Goal: Information Seeking & Learning: Find specific fact

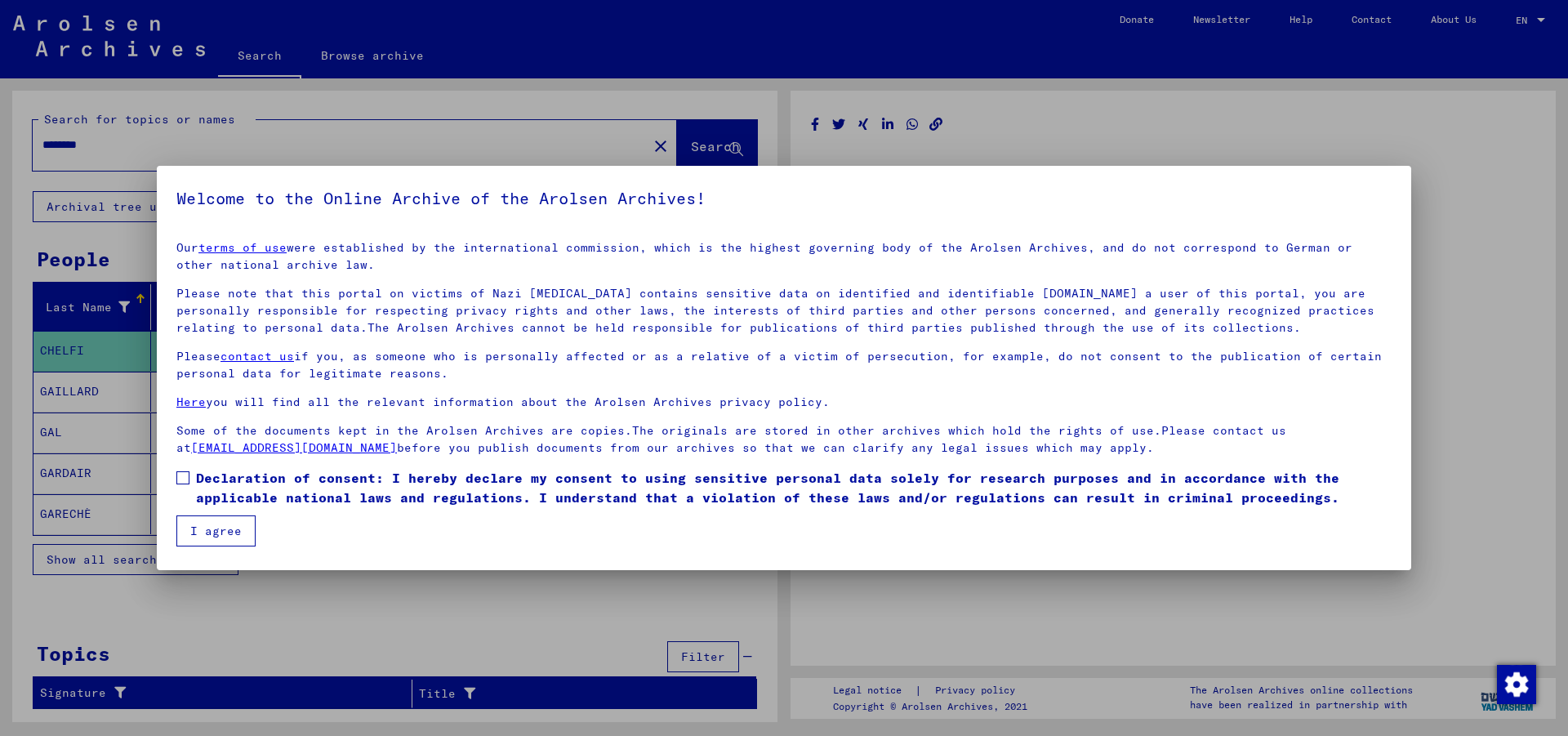
click at [879, 210] on h5 "Welcome to the Online Archive of the Arolsen Archives!" at bounding box center [783, 199] width 1215 height 26
click at [187, 477] on span at bounding box center [182, 477] width 13 height 13
click at [216, 522] on button "I agree" at bounding box center [216, 531] width 79 height 31
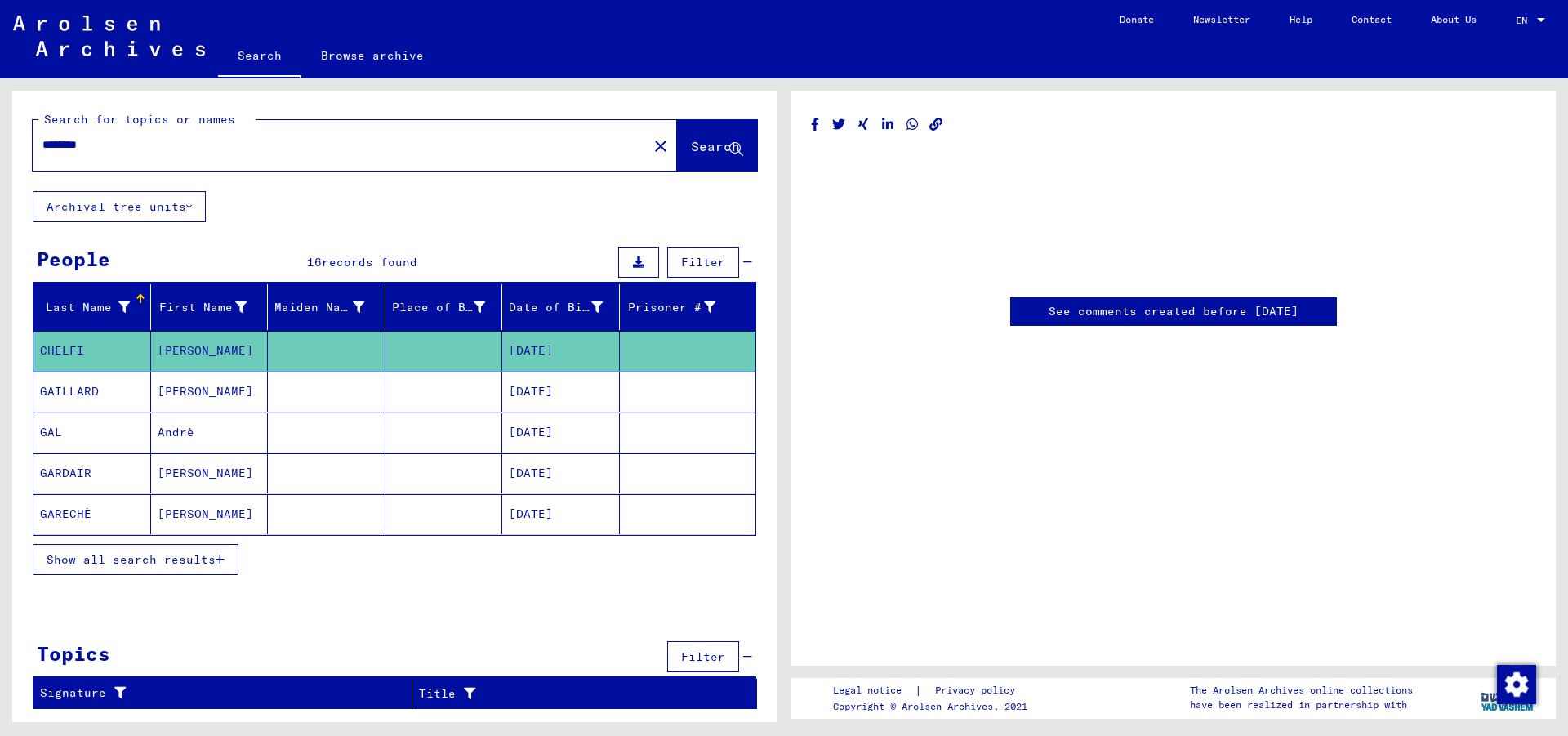
drag, startPoint x: 296, startPoint y: 140, endPoint x: 13, endPoint y: 145, distance: 283.0
click at [42, 145] on input "********" at bounding box center [340, 144] width 595 height 17
click at [709, 148] on span "Search" at bounding box center [715, 146] width 49 height 17
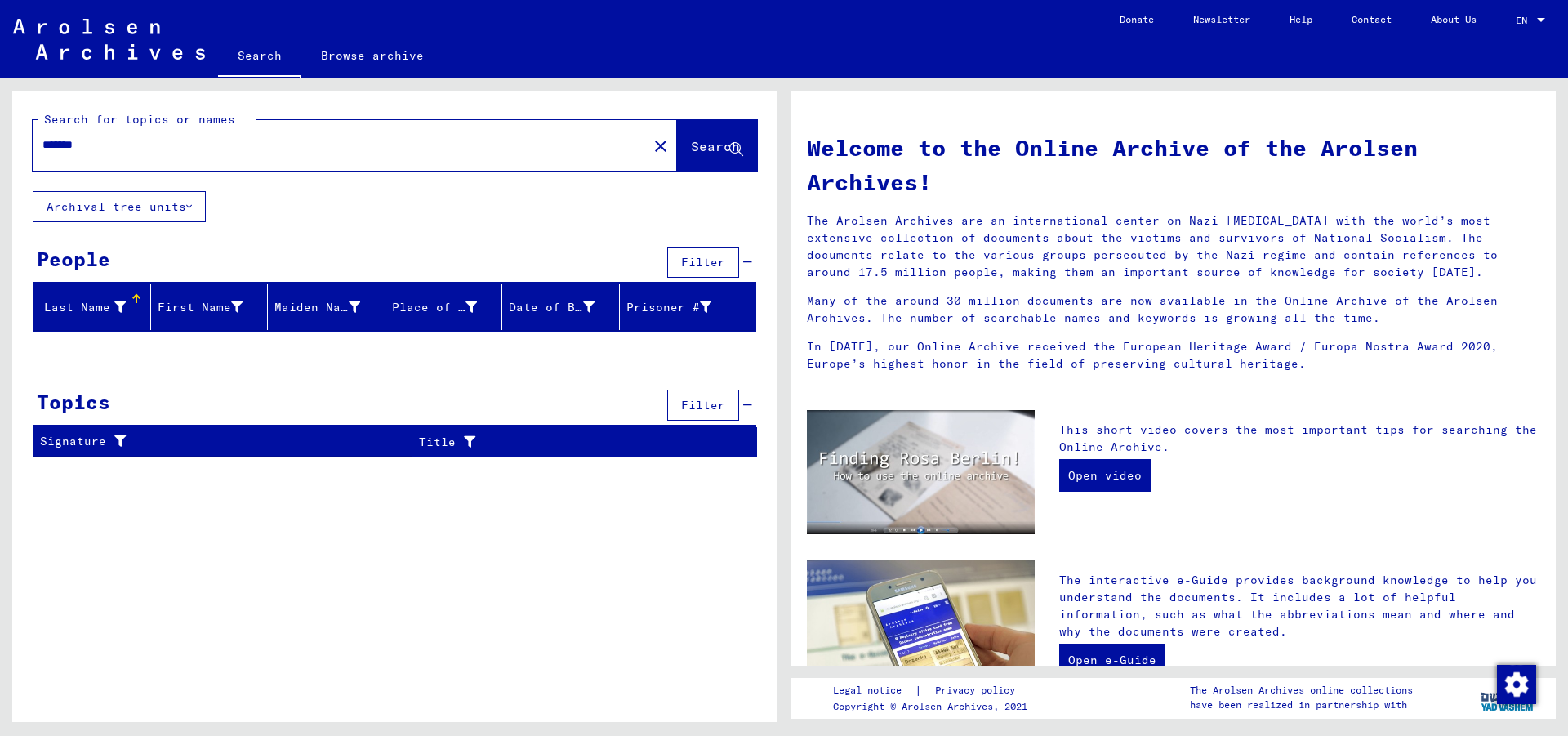
drag, startPoint x: 161, startPoint y: 148, endPoint x: 9, endPoint y: 130, distance: 153.1
click at [42, 136] on input "*******" at bounding box center [334, 144] width 585 height 17
click at [693, 146] on span "Search" at bounding box center [715, 146] width 49 height 17
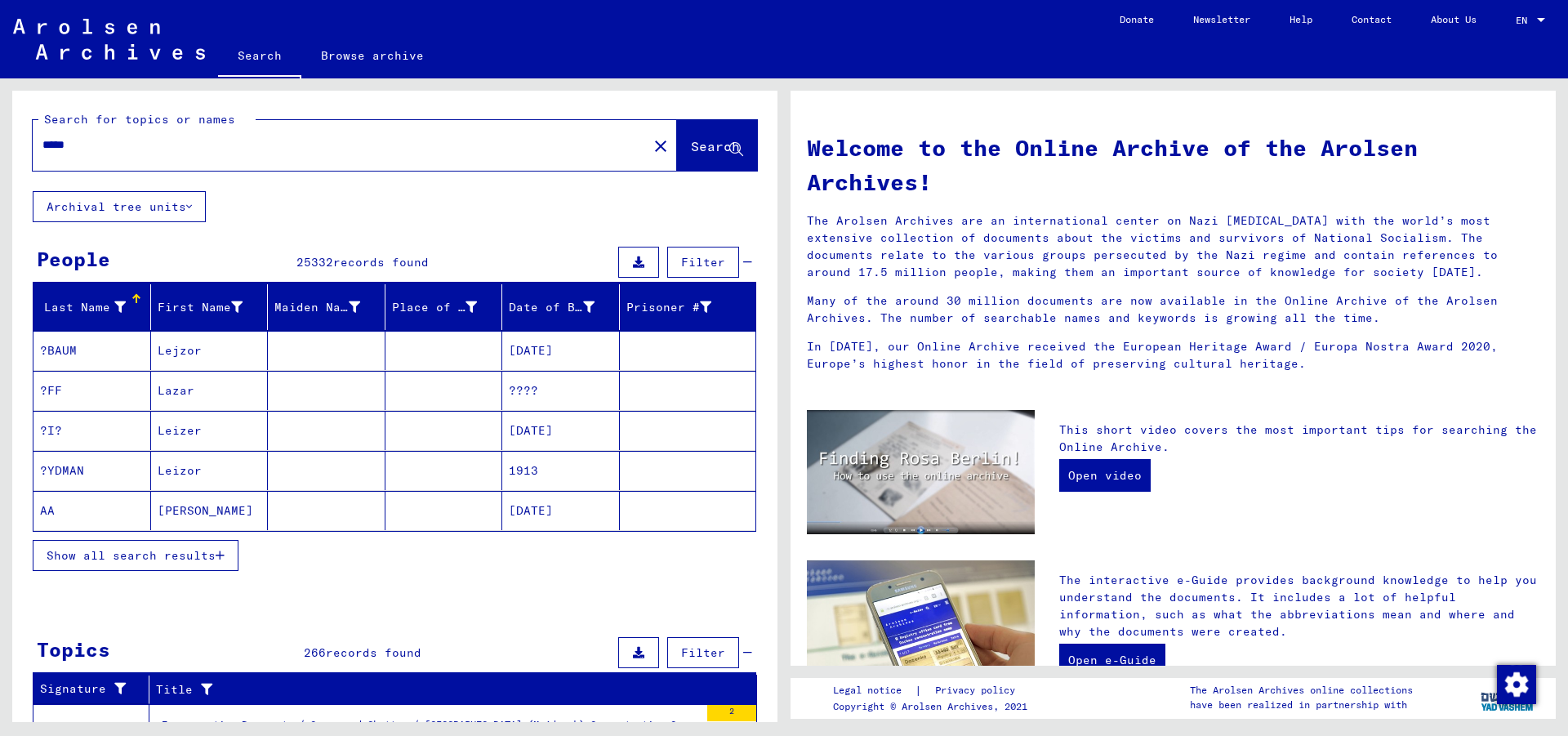
drag, startPoint x: 97, startPoint y: 142, endPoint x: 0, endPoint y: 125, distance: 98.5
click at [42, 136] on input "*****" at bounding box center [334, 144] width 585 height 17
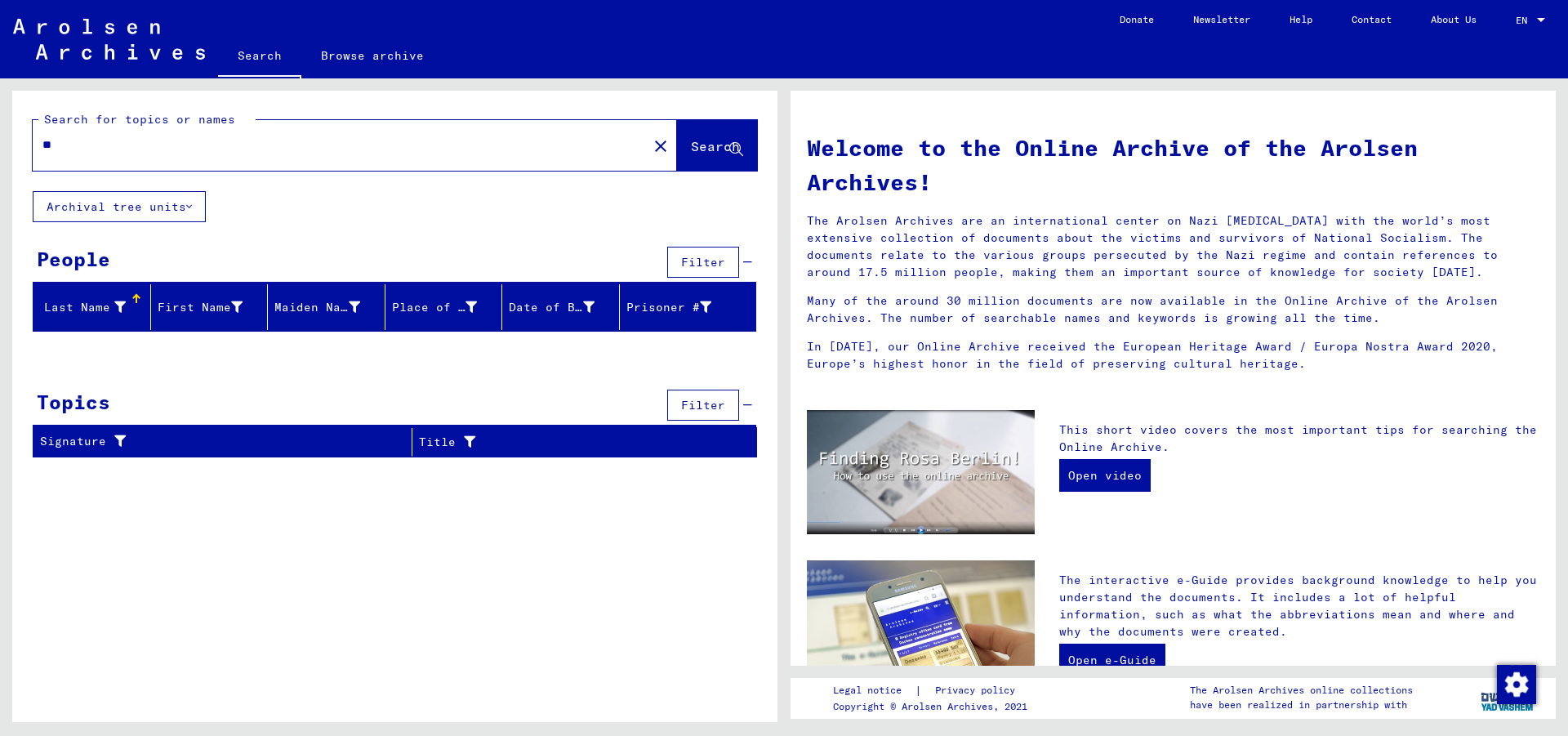
type input "*"
type input "******"
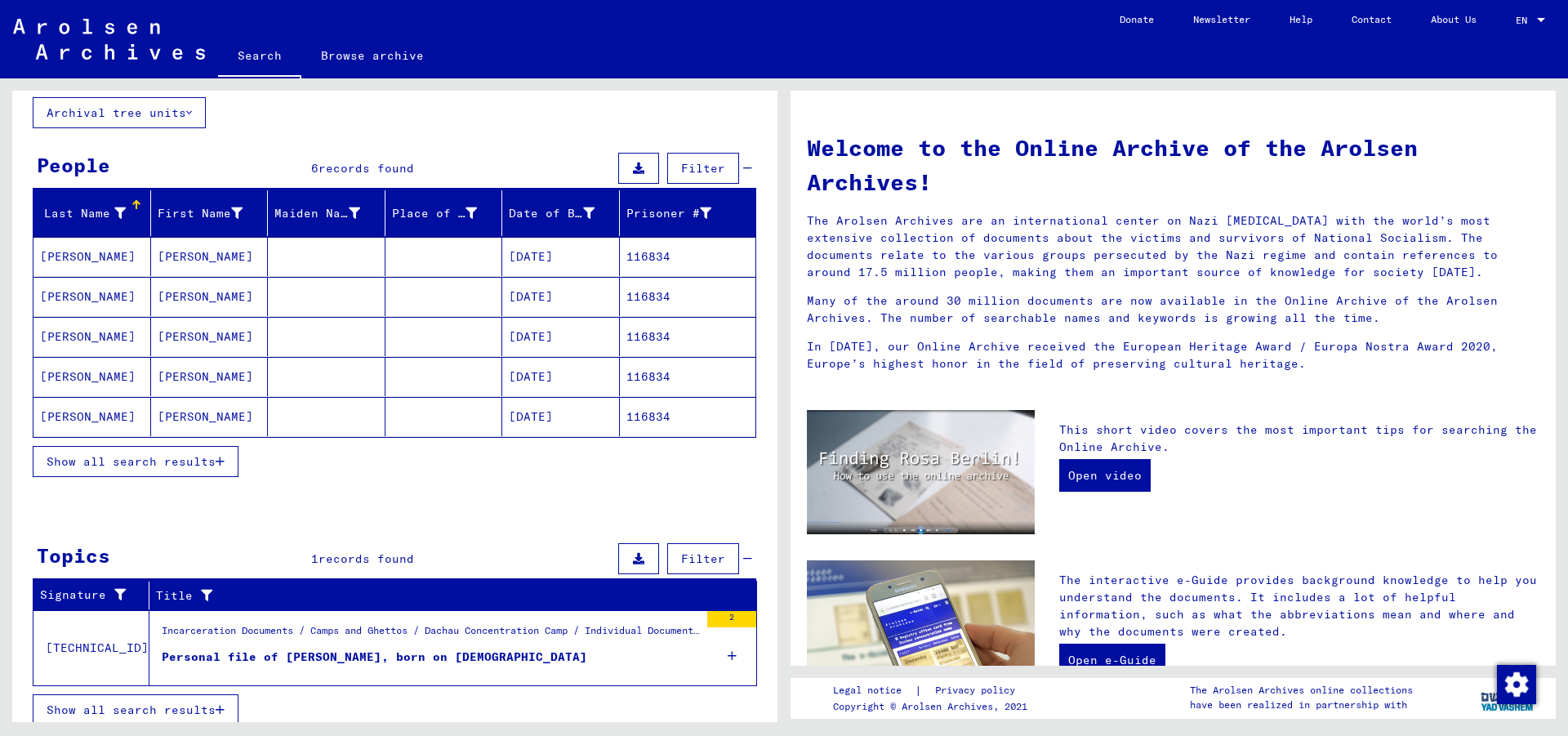
scroll to position [107, 0]
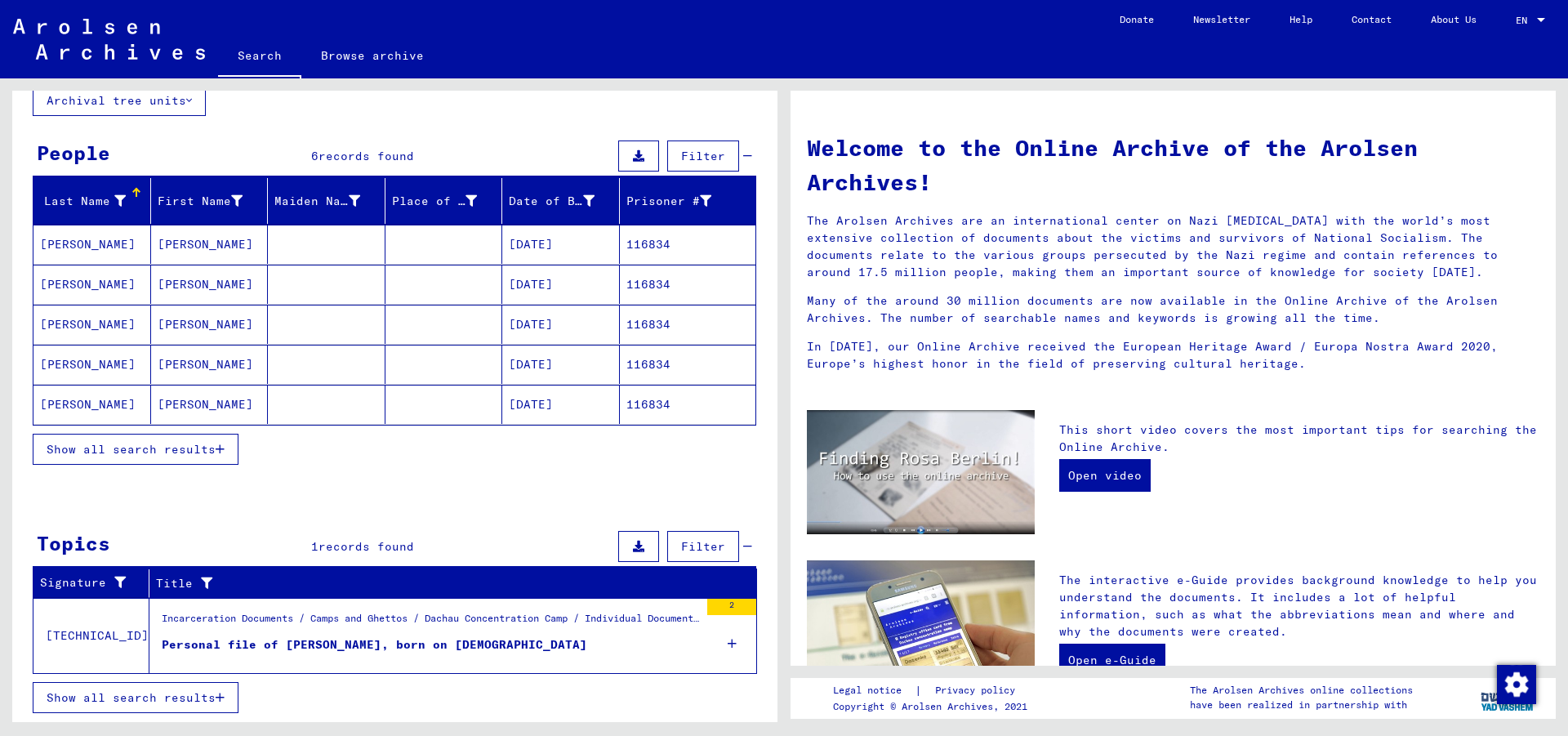
click at [214, 563] on div "Personal file of [PERSON_NAME], born on [DEMOGRAPHIC_DATA]" at bounding box center [374, 644] width 425 height 17
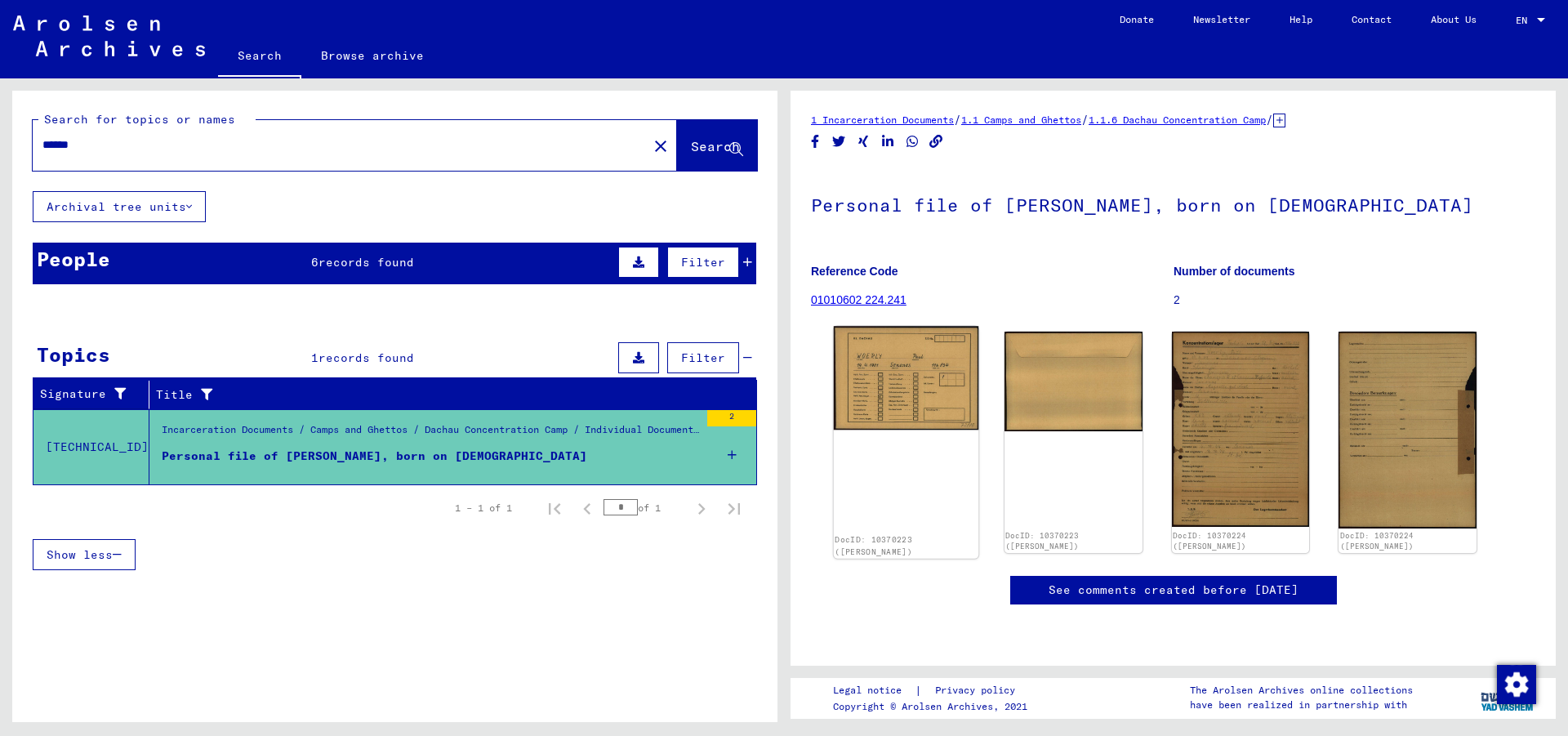
click at [905, 363] on img at bounding box center [905, 378] width 144 height 104
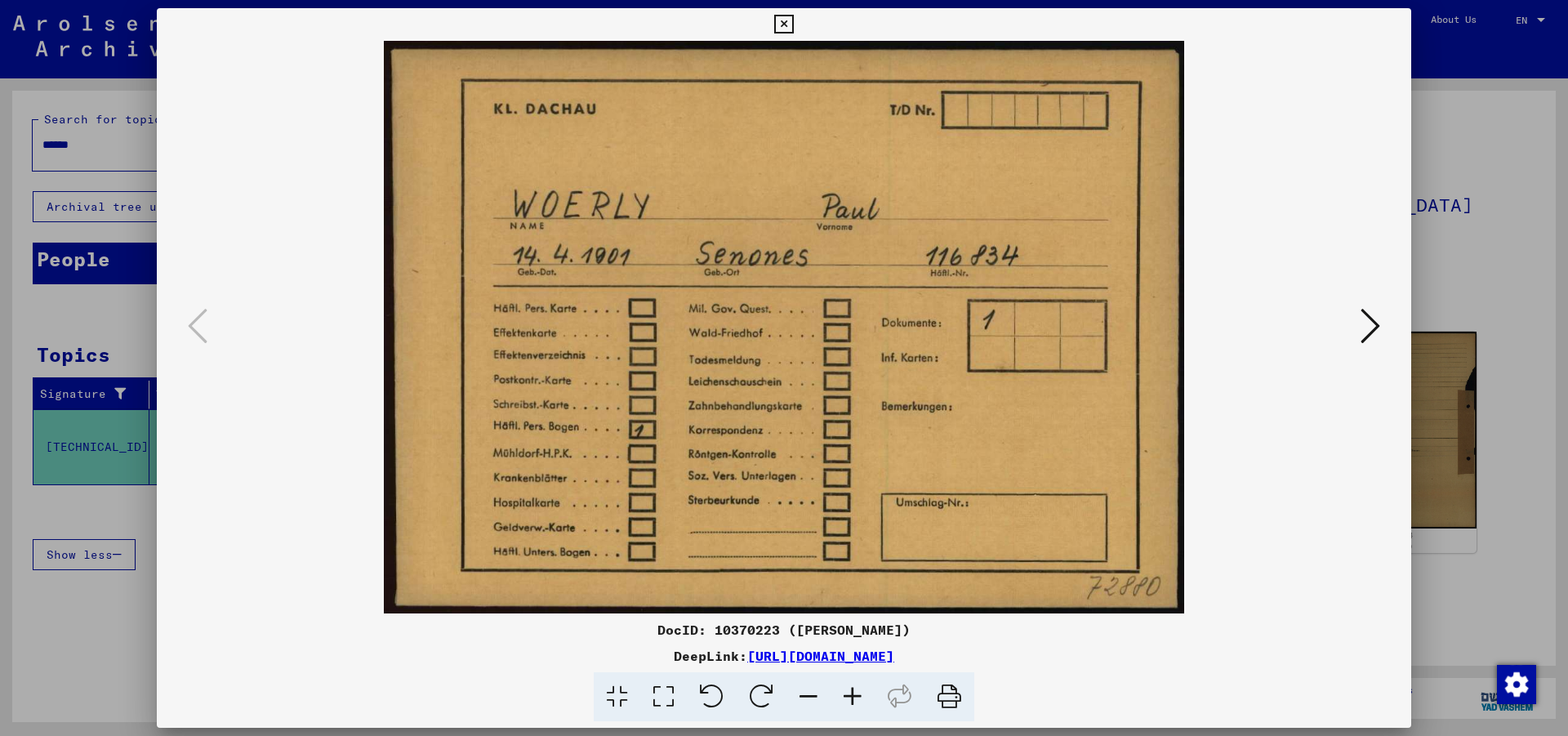
click at [1201, 322] on icon at bounding box center [1370, 326] width 19 height 40
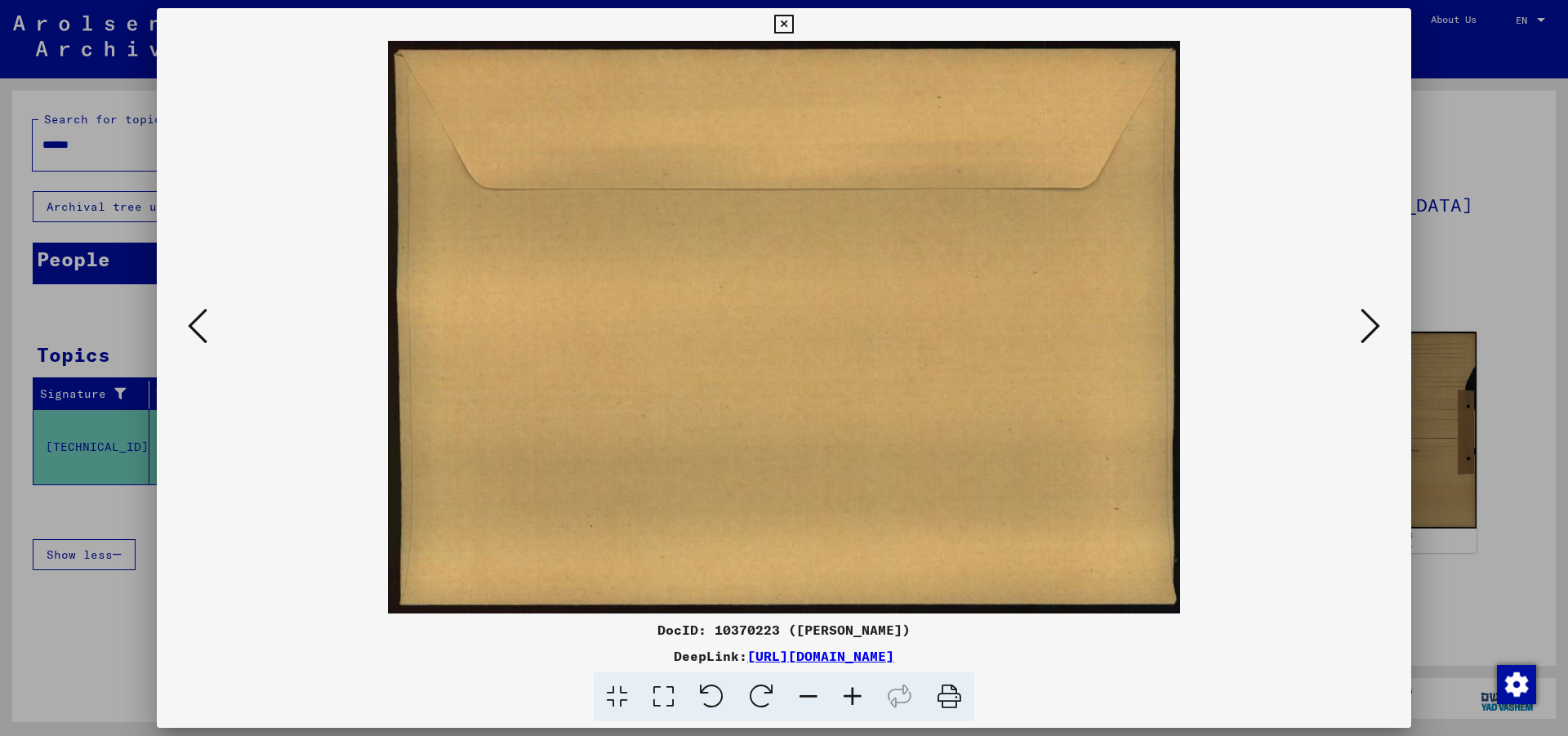
click at [1201, 322] on icon at bounding box center [1370, 326] width 19 height 40
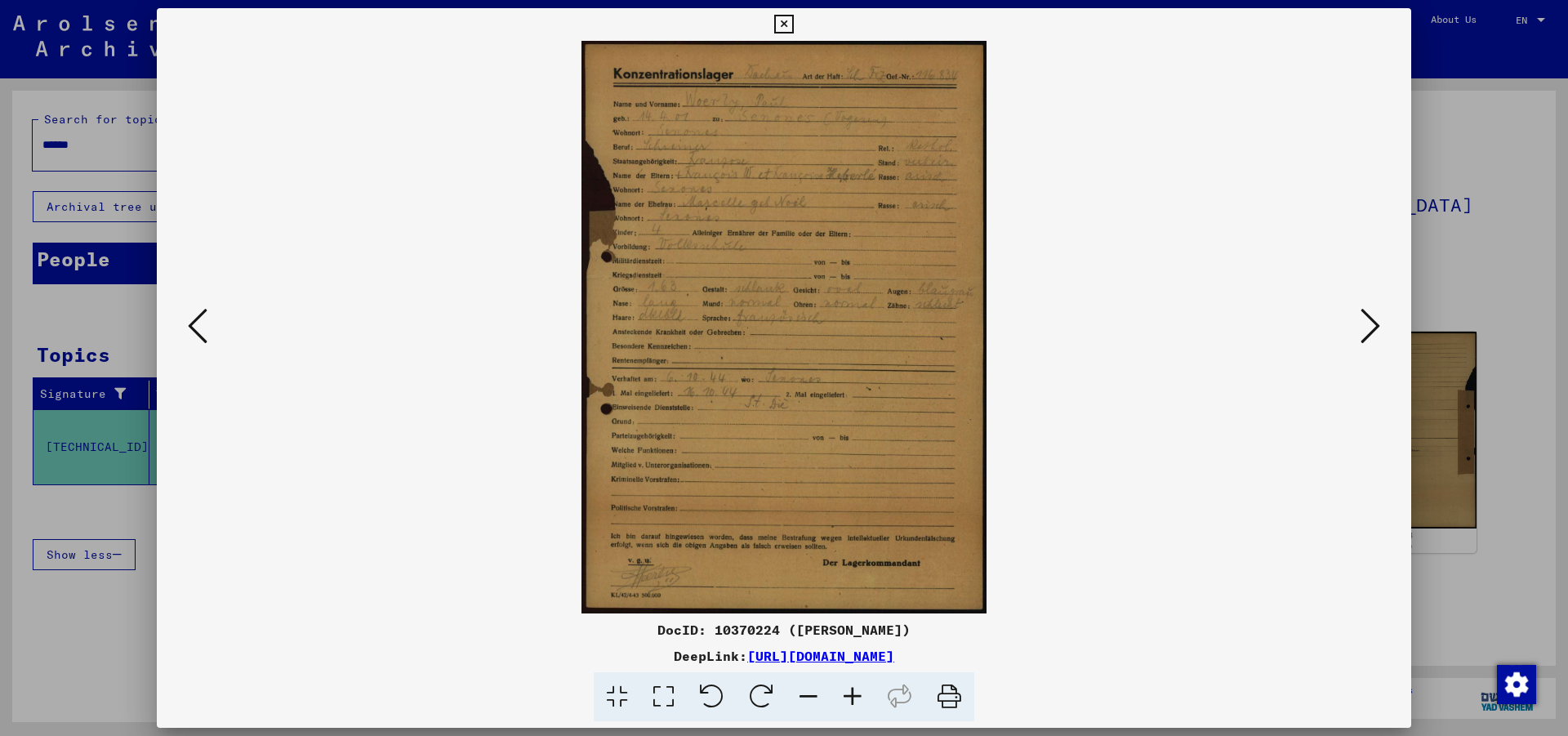
click at [773, 350] on img at bounding box center [783, 327] width 1143 height 572
click at [663, 563] on icon at bounding box center [663, 697] width 47 height 50
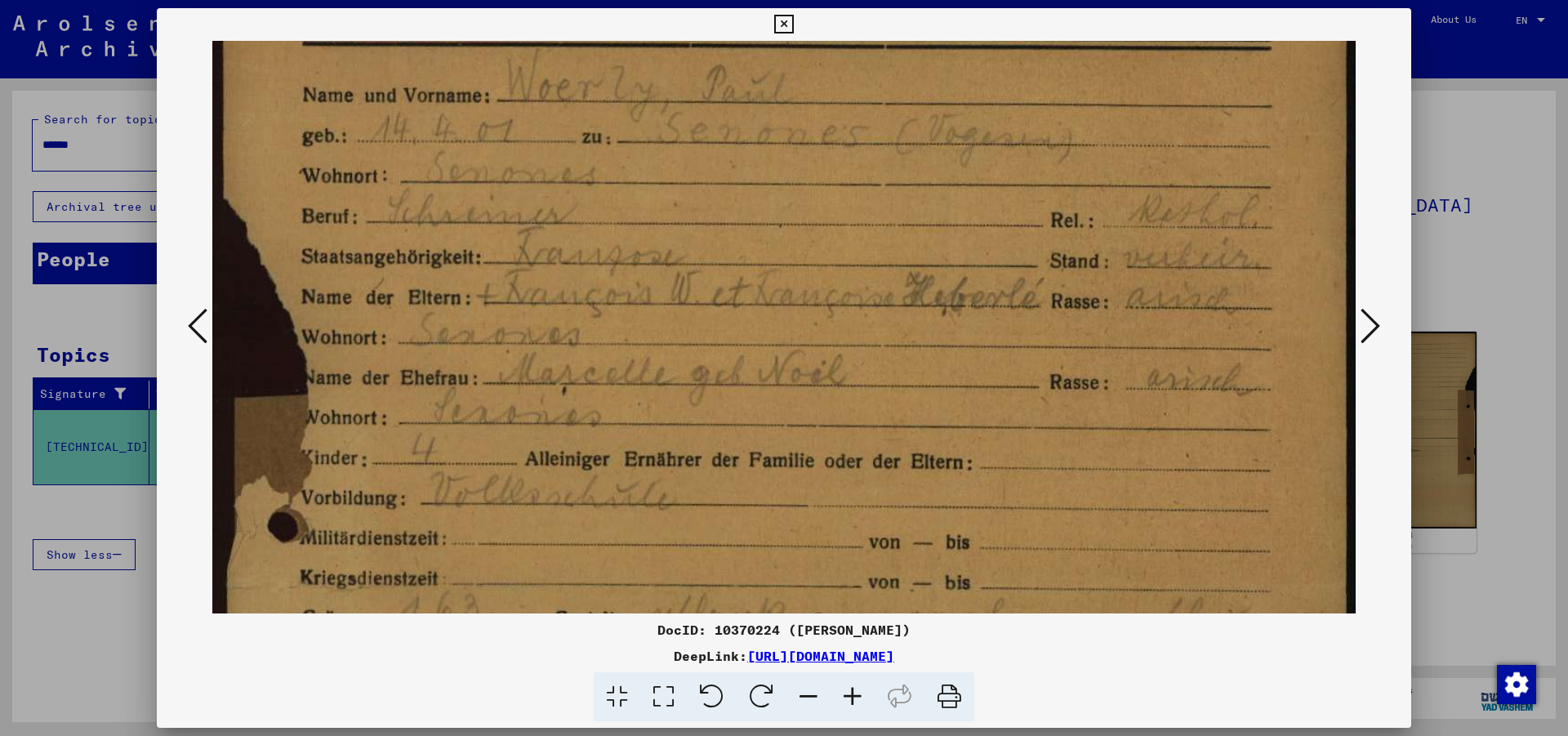
scroll to position [134, 0]
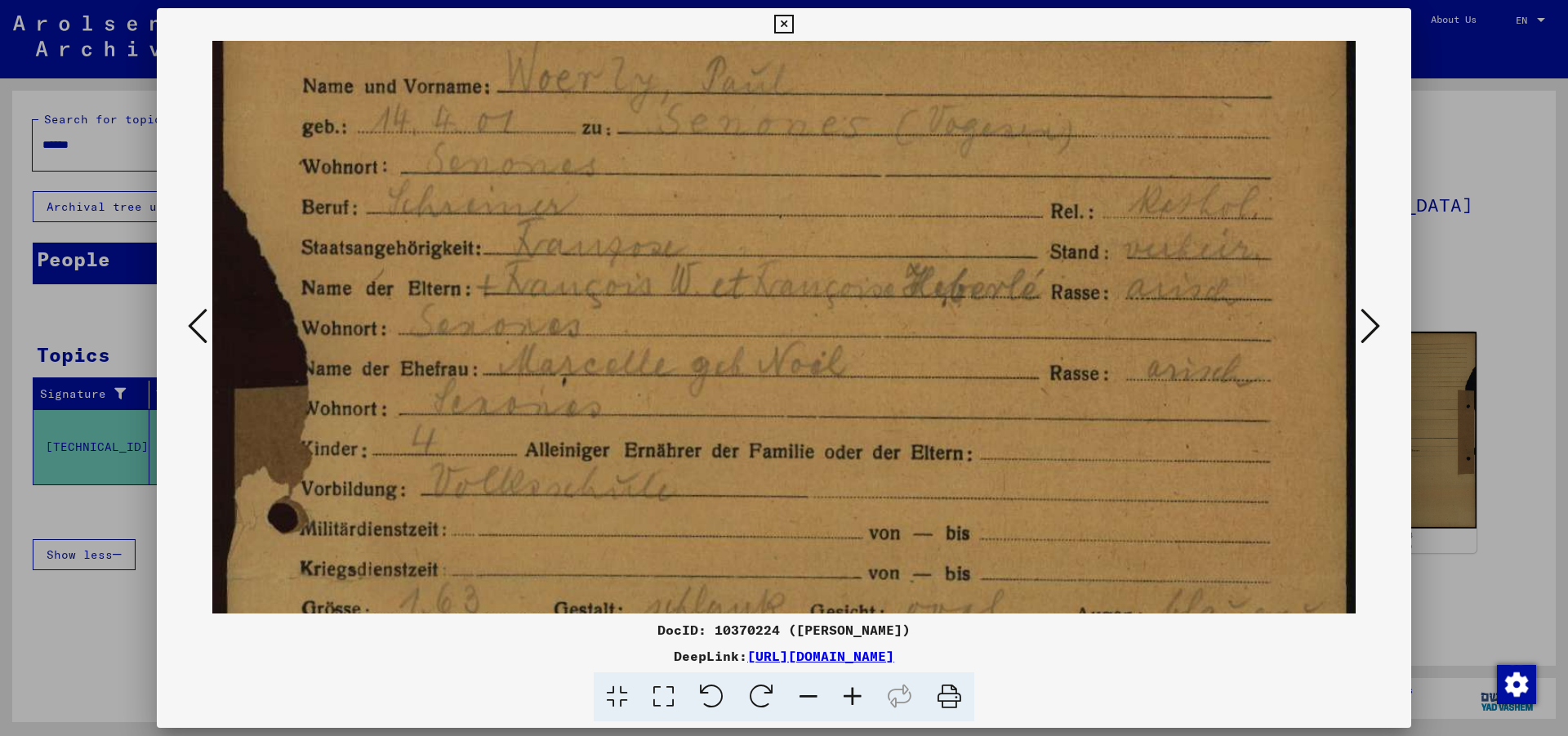
drag, startPoint x: 729, startPoint y: 530, endPoint x: 704, endPoint y: 397, distance: 135.3
click at [704, 397] on img at bounding box center [783, 716] width 1143 height 1619
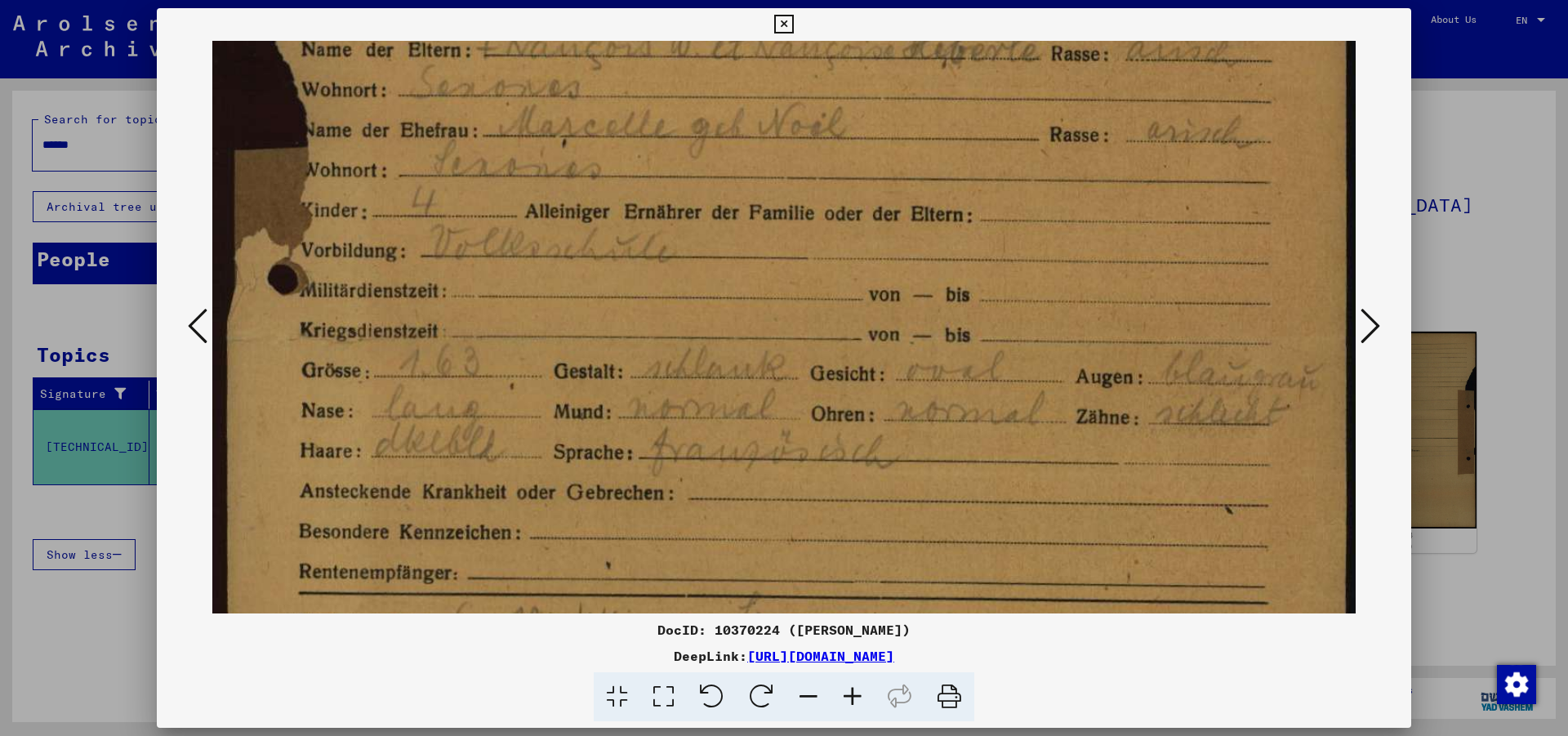
drag, startPoint x: 716, startPoint y: 524, endPoint x: 718, endPoint y: 282, distance: 242.0
click at [718, 282] on img at bounding box center [783, 477] width 1143 height 1619
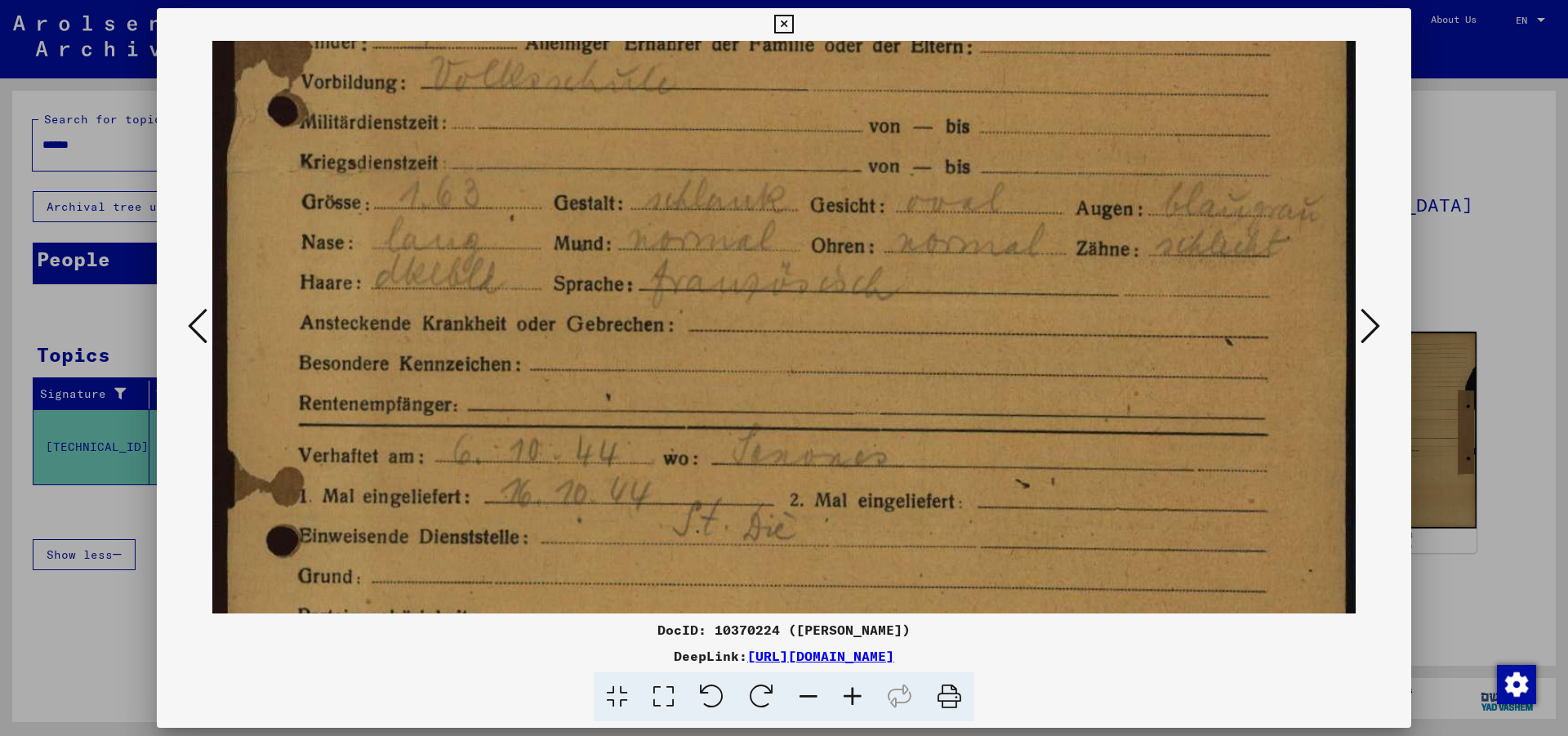
drag, startPoint x: 744, startPoint y: 489, endPoint x: 790, endPoint y: 145, distance: 347.1
click at [790, 147] on img at bounding box center [783, 309] width 1143 height 1619
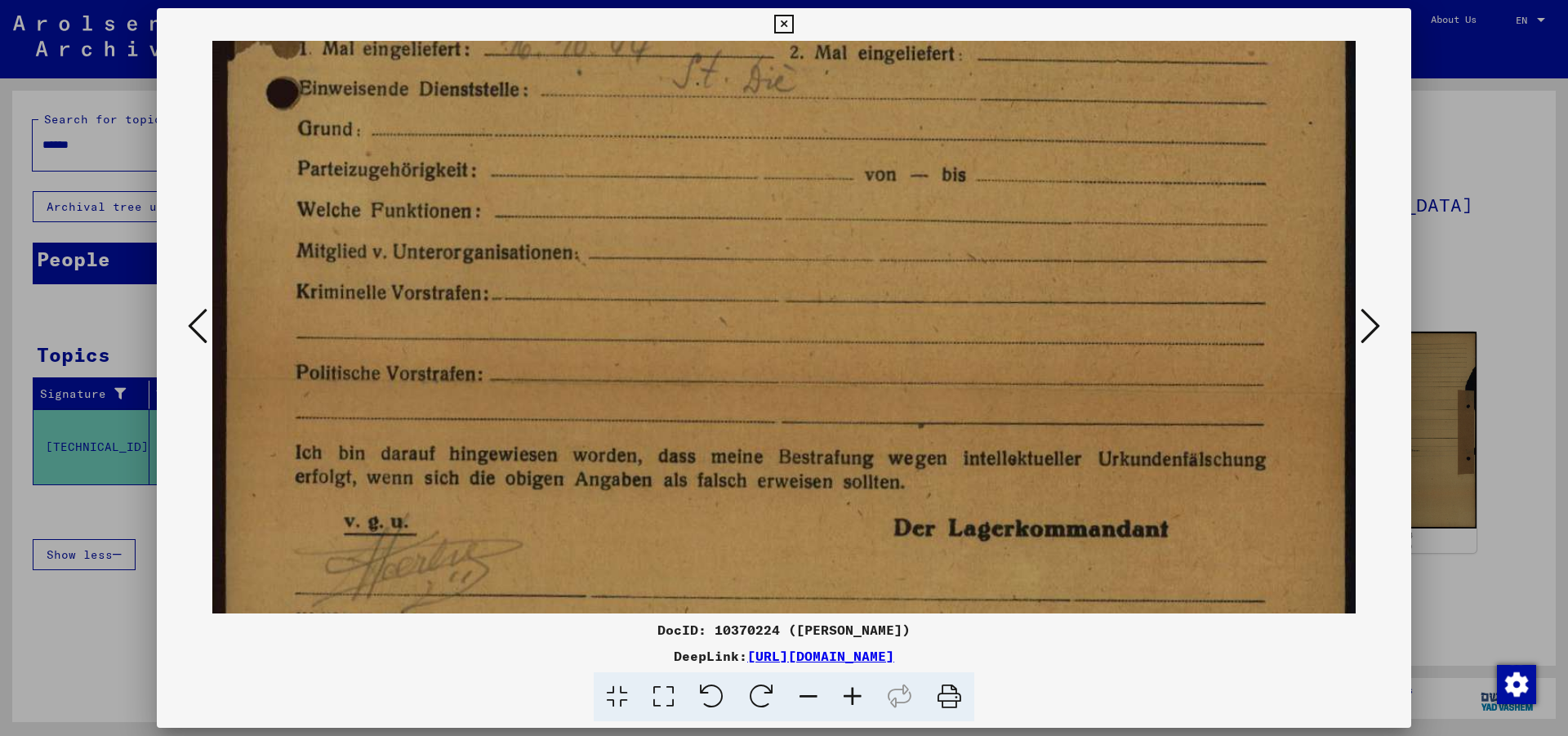
scroll to position [990, 0]
drag, startPoint x: 663, startPoint y: 420, endPoint x: 675, endPoint y: 149, distance: 271.3
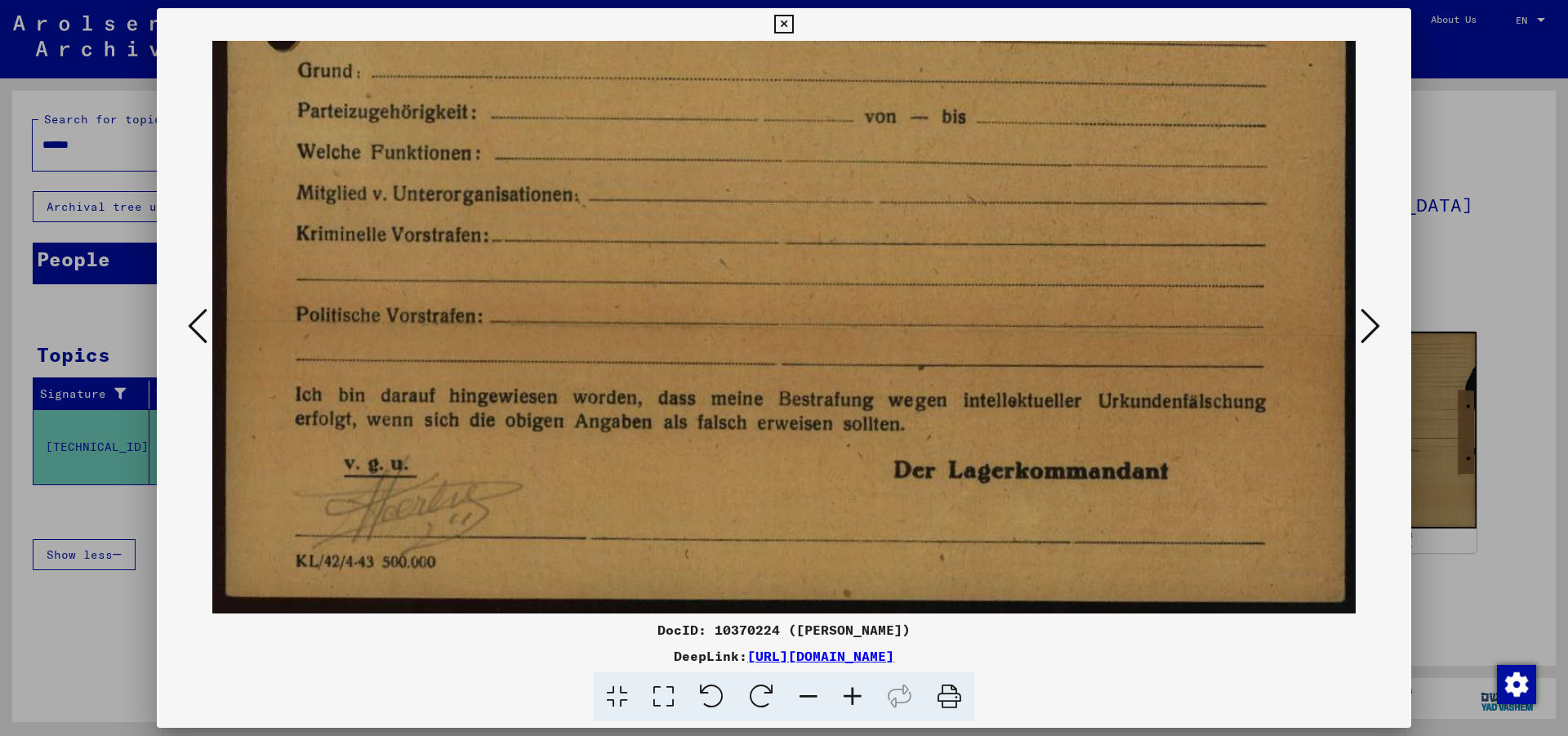
drag, startPoint x: 678, startPoint y: 491, endPoint x: 729, endPoint y: 164, distance: 331.0
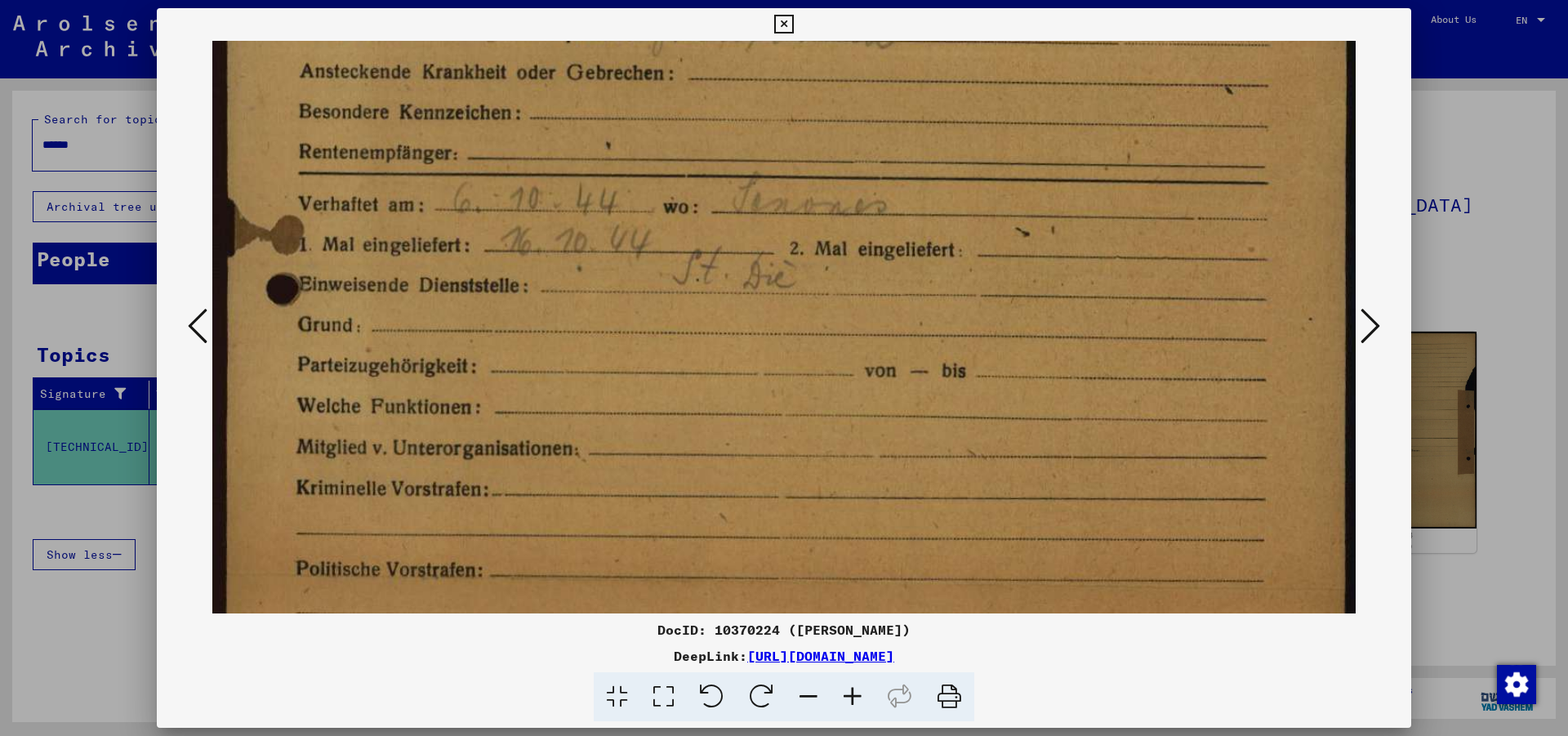
drag, startPoint x: 729, startPoint y: 164, endPoint x: 741, endPoint y: 439, distance: 275.3
click at [742, 438] on img at bounding box center [783, 57] width 1143 height 1619
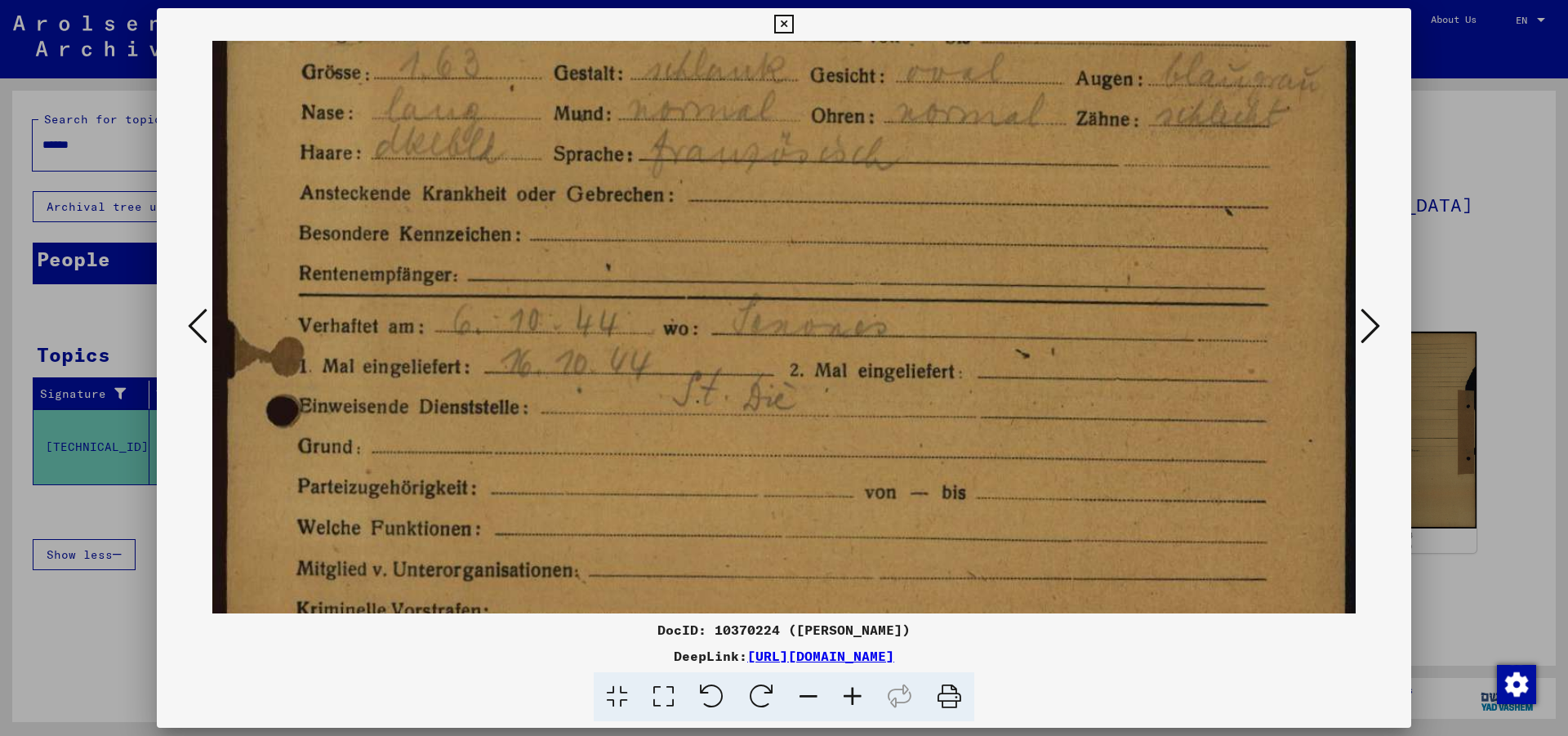
scroll to position [666, 0]
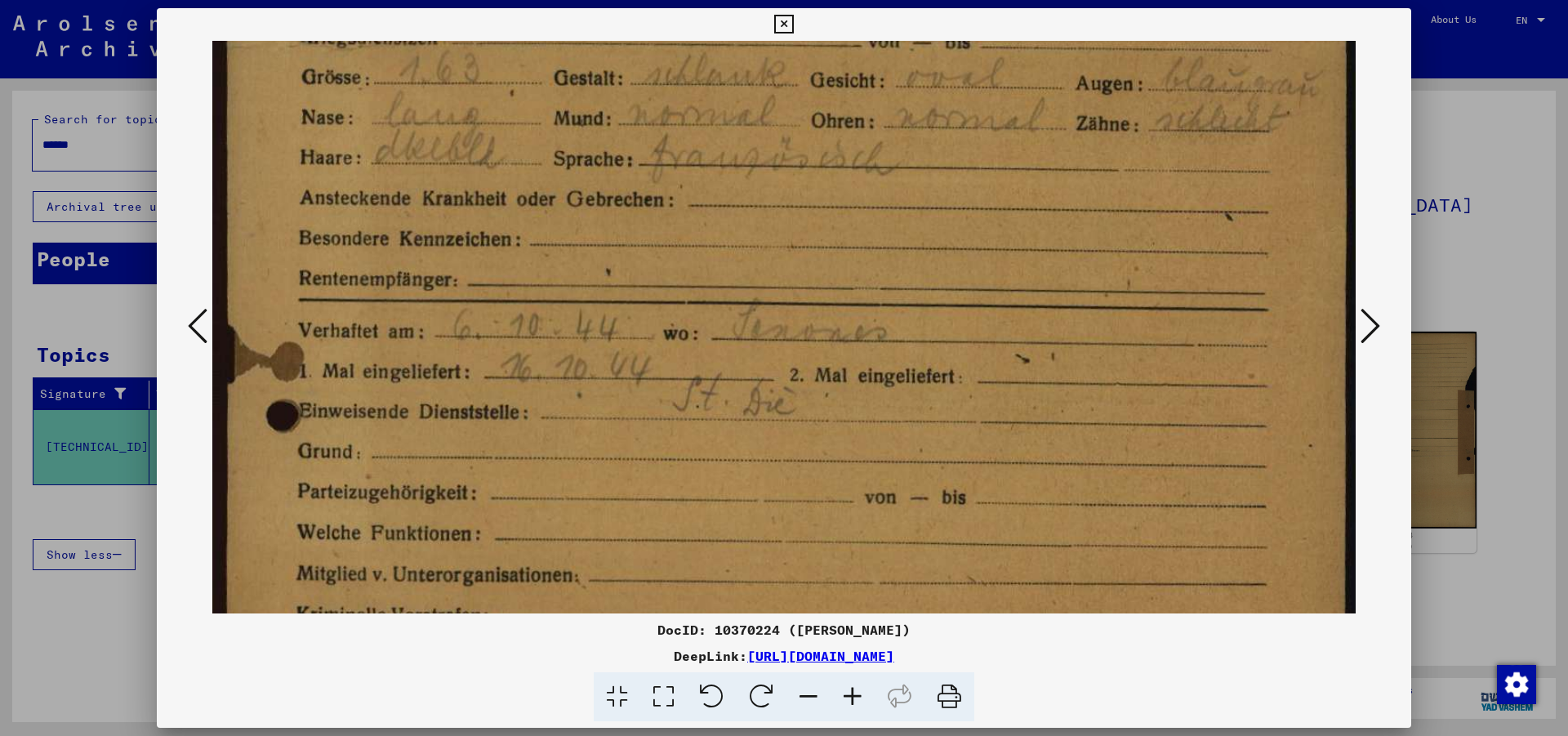
drag, startPoint x: 741, startPoint y: 300, endPoint x: 742, endPoint y: 416, distance: 116.0
click at [742, 416] on img at bounding box center [783, 184] width 1143 height 1619
click at [1201, 327] on icon at bounding box center [1370, 326] width 19 height 40
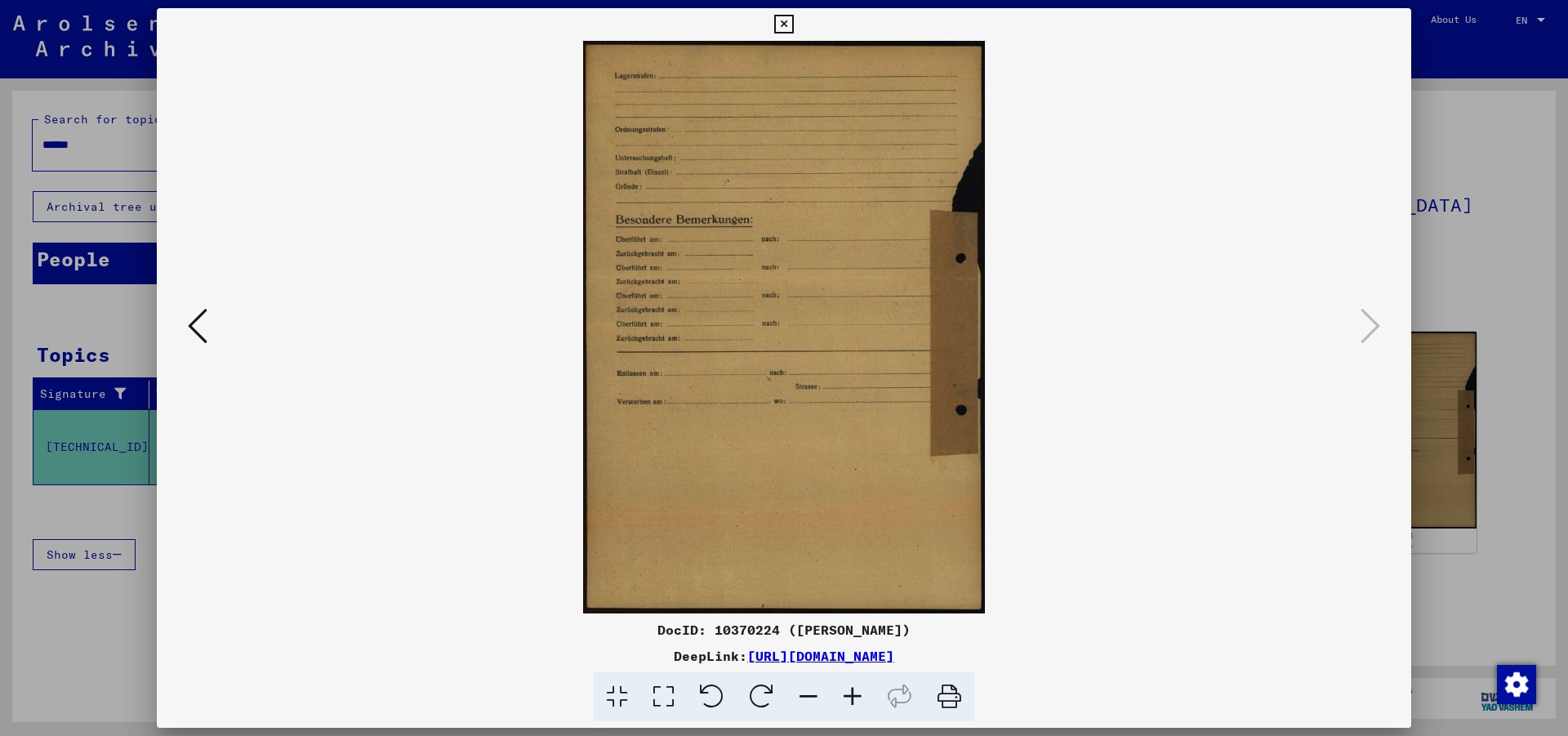
scroll to position [0, 0]
click at [793, 23] on icon at bounding box center [783, 25] width 18 height 19
